Goal: Task Accomplishment & Management: Manage account settings

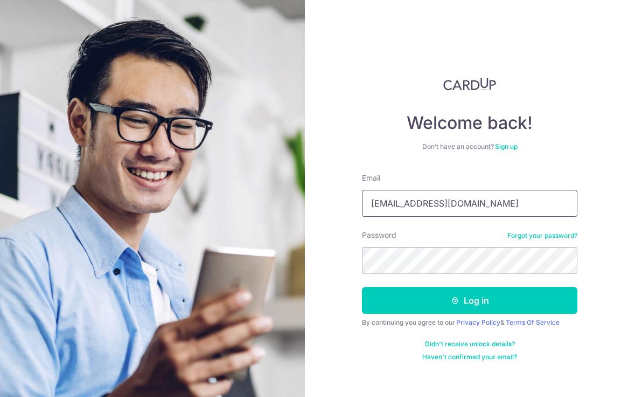
type input "[EMAIL_ADDRESS][DOMAIN_NAME]"
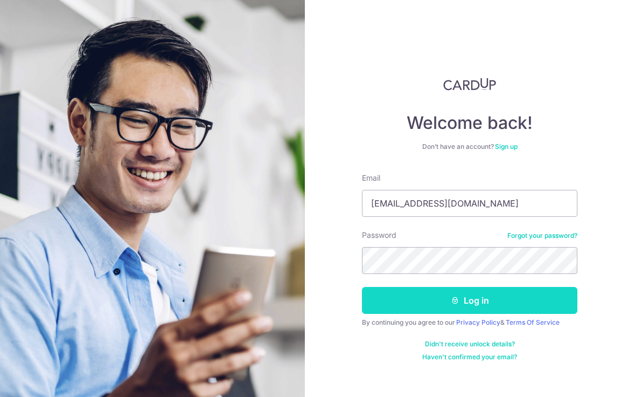
click at [431, 295] on button "Log in" at bounding box center [470, 300] width 216 height 27
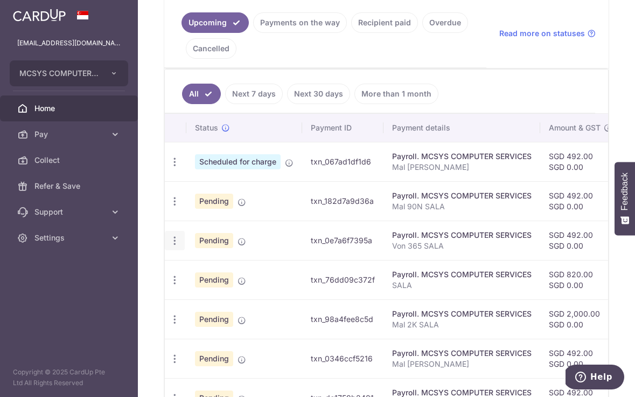
click at [176, 239] on icon "button" at bounding box center [174, 240] width 11 height 11
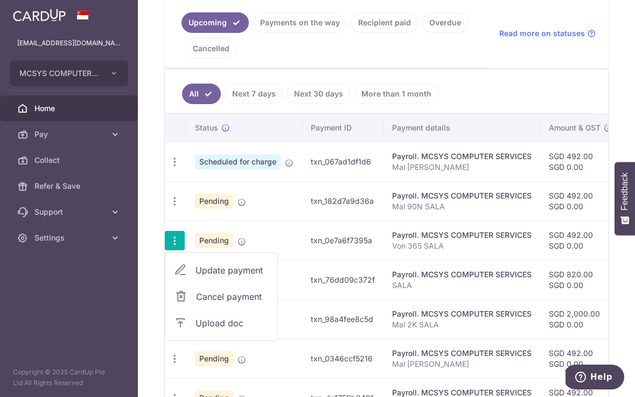
click at [223, 299] on span "Cancel payment" at bounding box center [232, 296] width 72 height 13
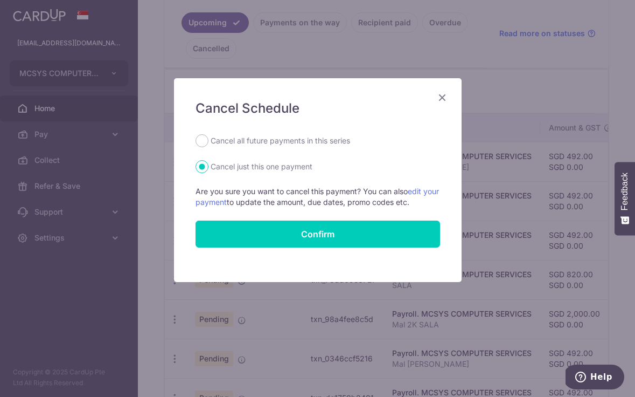
click at [440, 99] on icon "Close" at bounding box center [442, 97] width 13 height 13
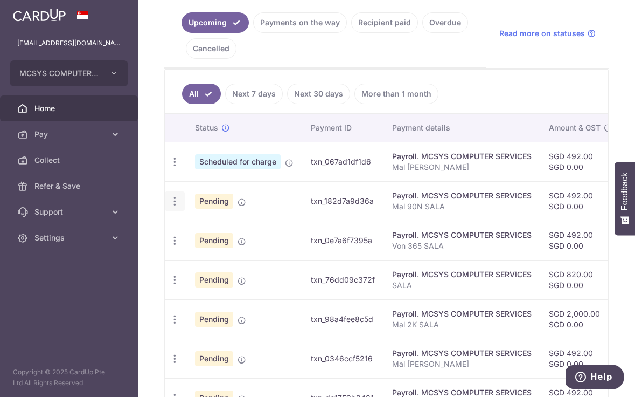
click at [174, 205] on icon "button" at bounding box center [174, 201] width 11 height 11
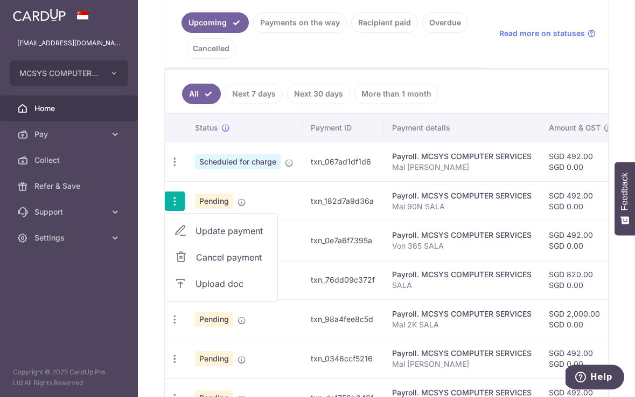
click at [233, 234] on span "Update payment" at bounding box center [232, 230] width 73 height 13
radio input "true"
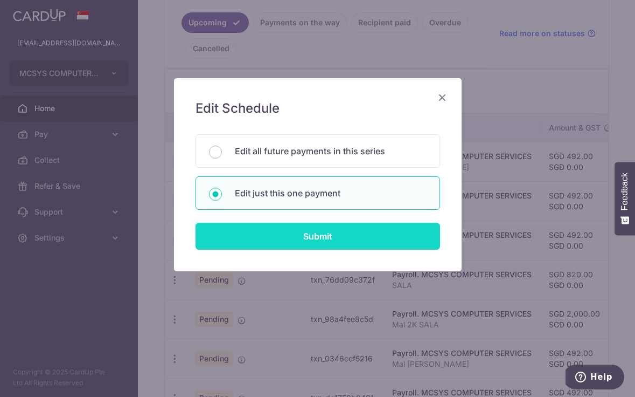
click at [297, 230] on input "Submit" at bounding box center [318, 236] width 245 height 27
radio input "true"
type input "492.00"
type input "[DATE]"
type input "Mal 90N SALA"
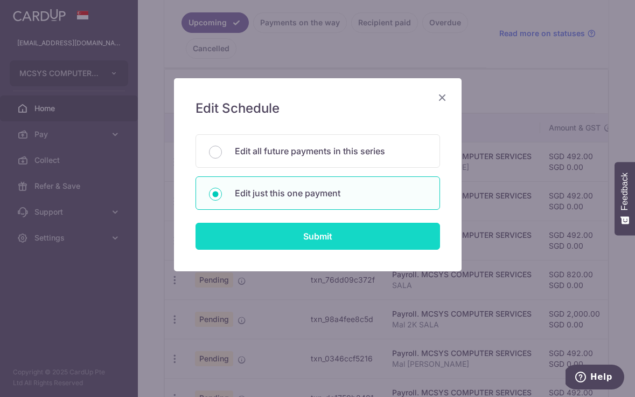
type input "Mal 90N SALA"
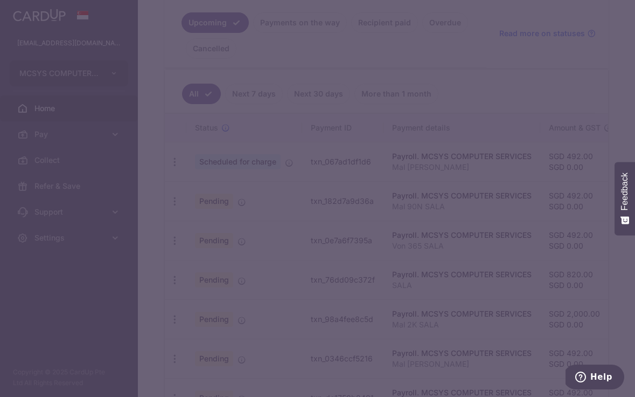
type input "BREC179"
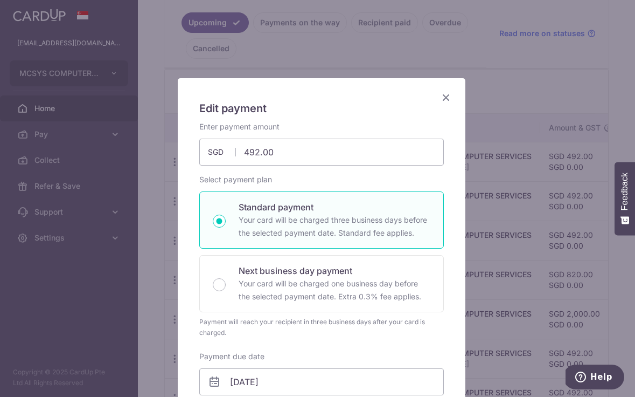
click at [440, 100] on icon "Close" at bounding box center [446, 97] width 13 height 13
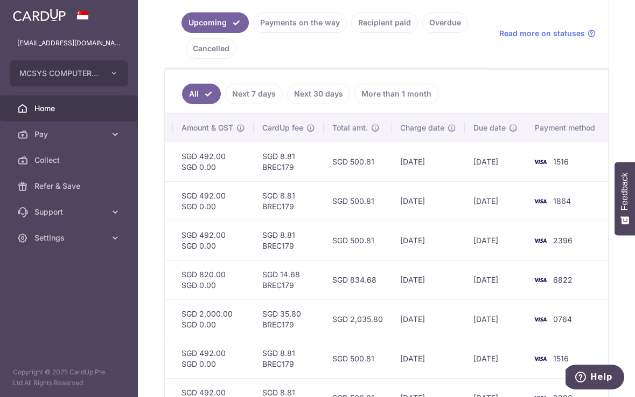
scroll to position [0, 368]
